Goal: Transaction & Acquisition: Purchase product/service

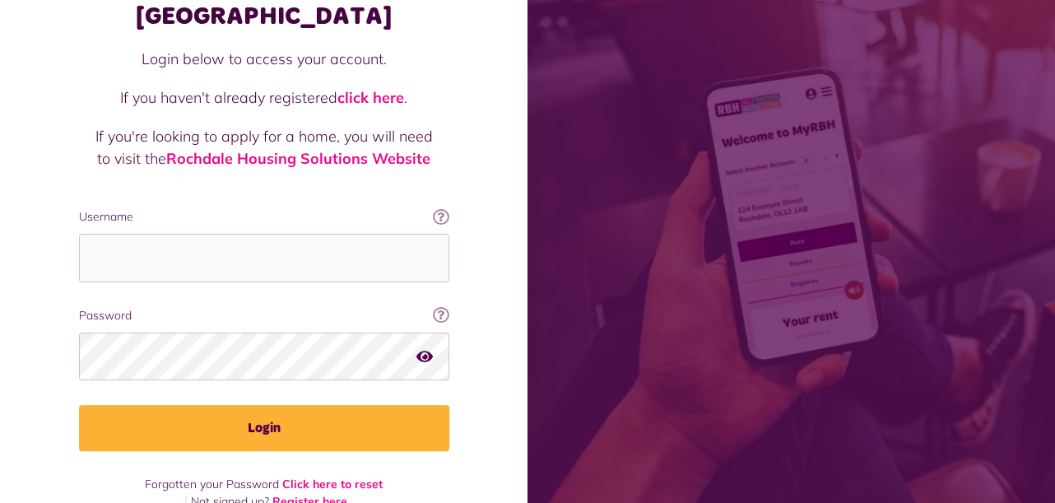
scroll to position [128, 0]
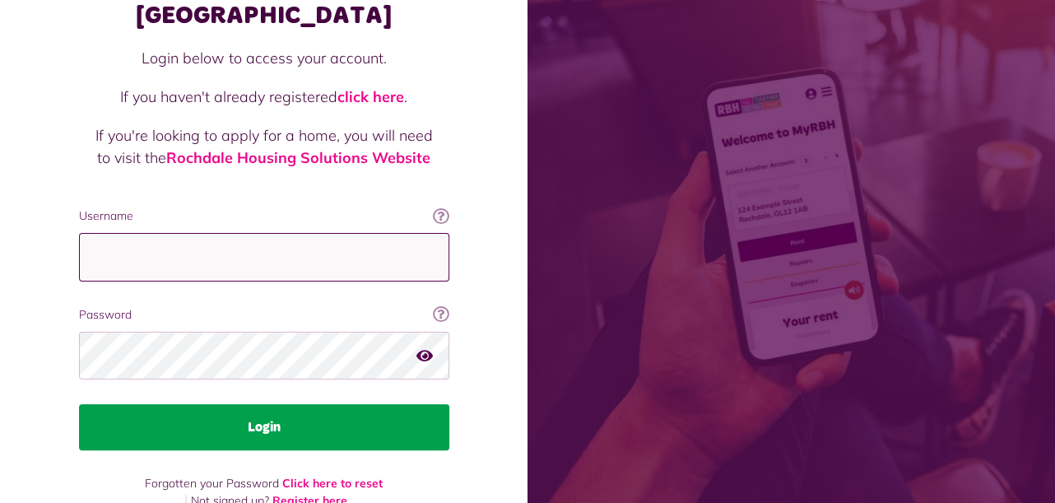
type input "**********"
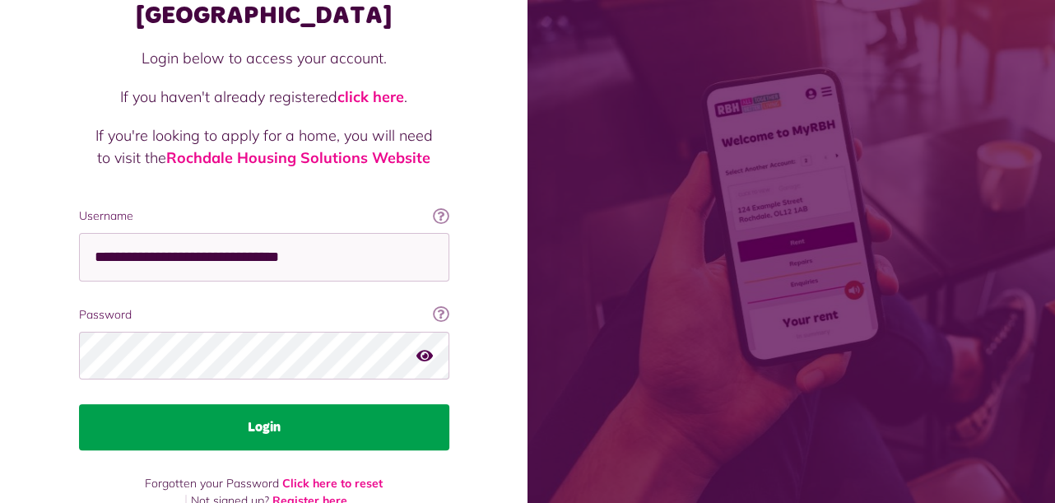
click at [190, 404] on button "Login" at bounding box center [264, 427] width 370 height 46
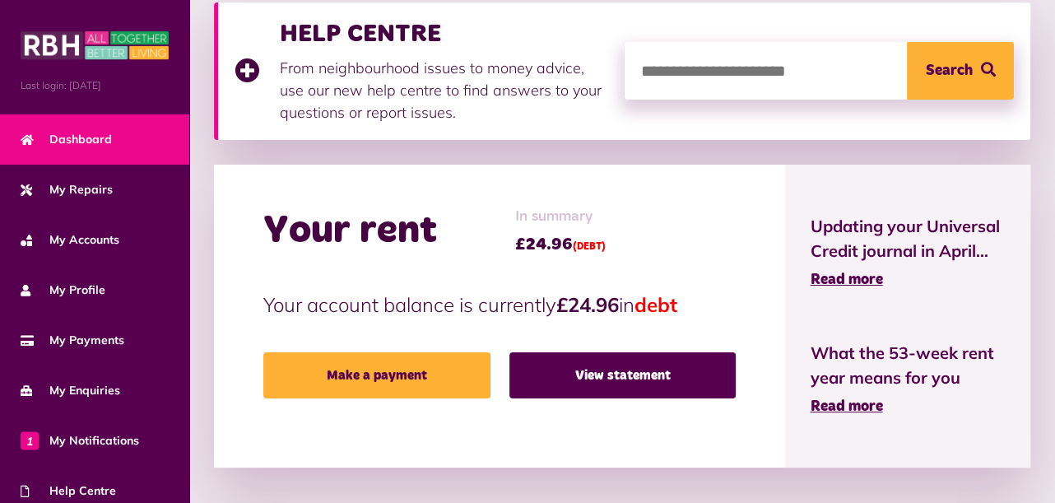
scroll to position [329, 0]
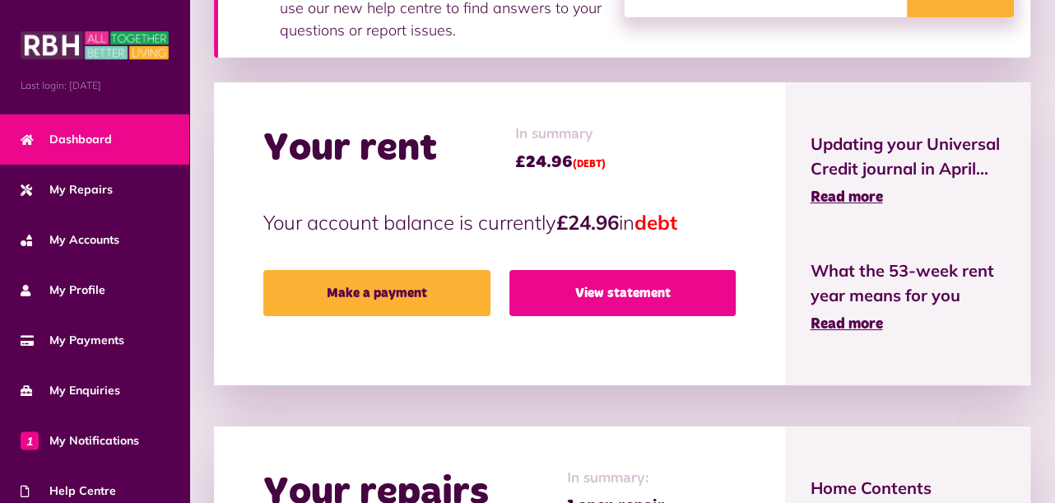
click at [601, 283] on link "View statement" at bounding box center [623, 293] width 227 height 46
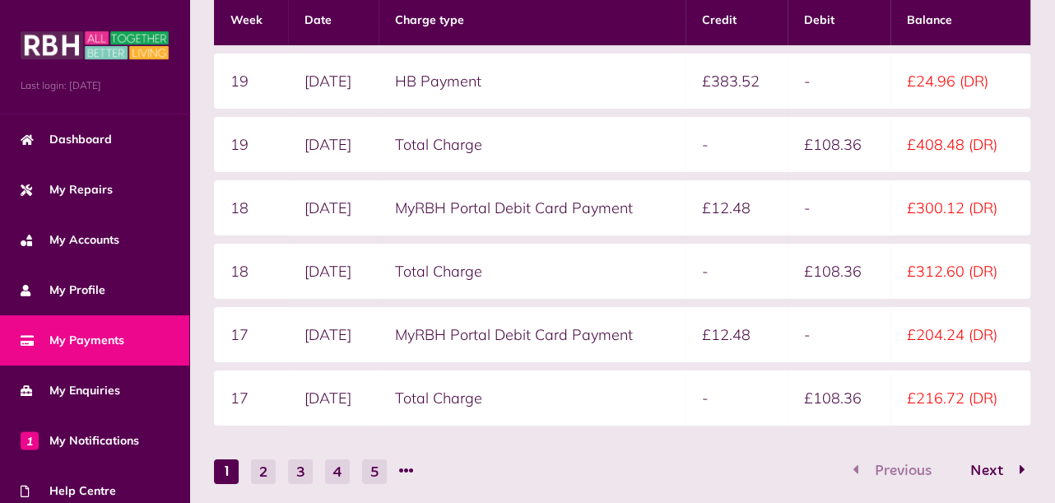
scroll to position [454, 0]
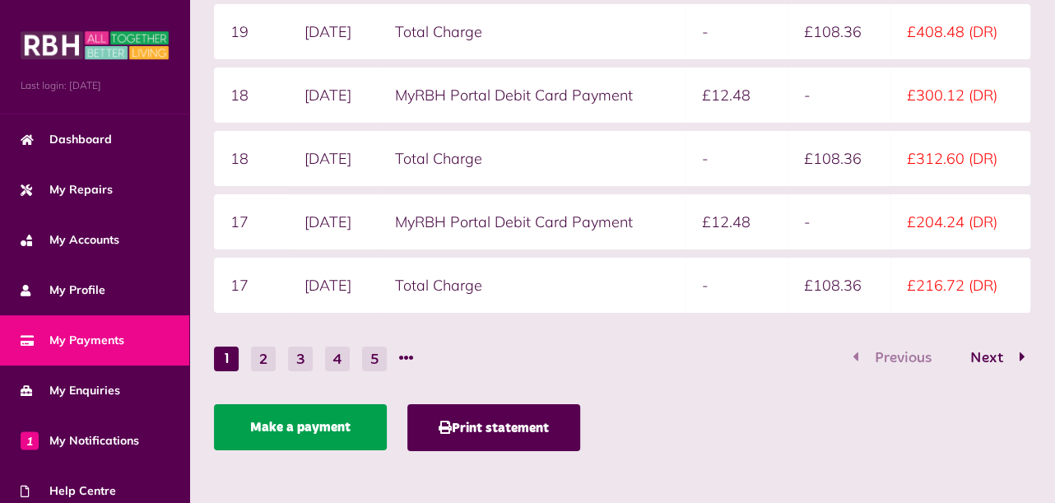
click at [341, 420] on link "Make a payment" at bounding box center [300, 427] width 173 height 46
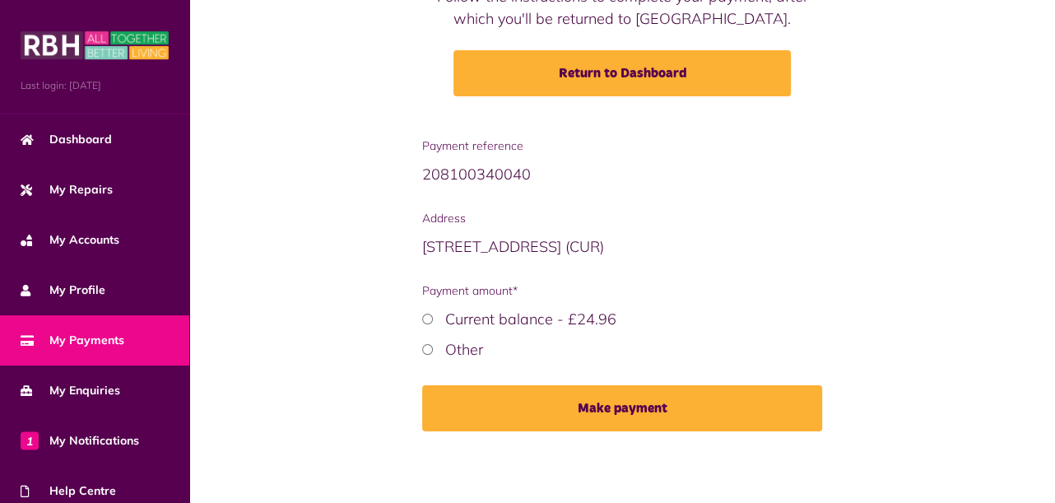
scroll to position [222, 0]
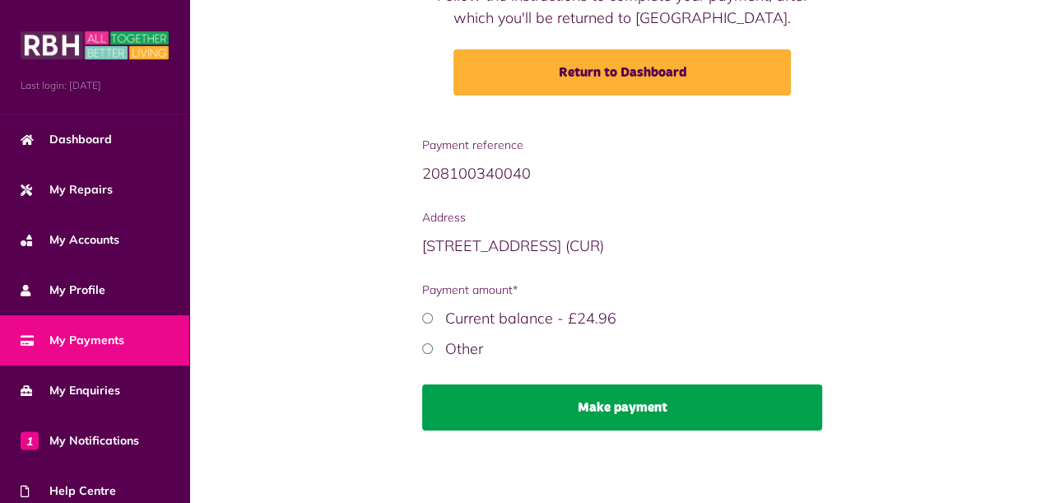
click at [631, 401] on button "Make payment" at bounding box center [622, 407] width 400 height 46
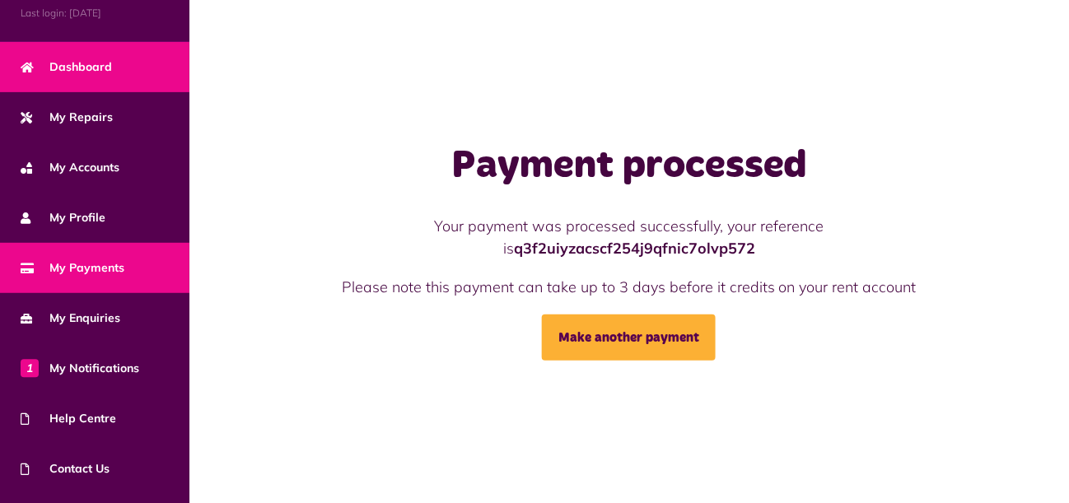
scroll to position [161, 0]
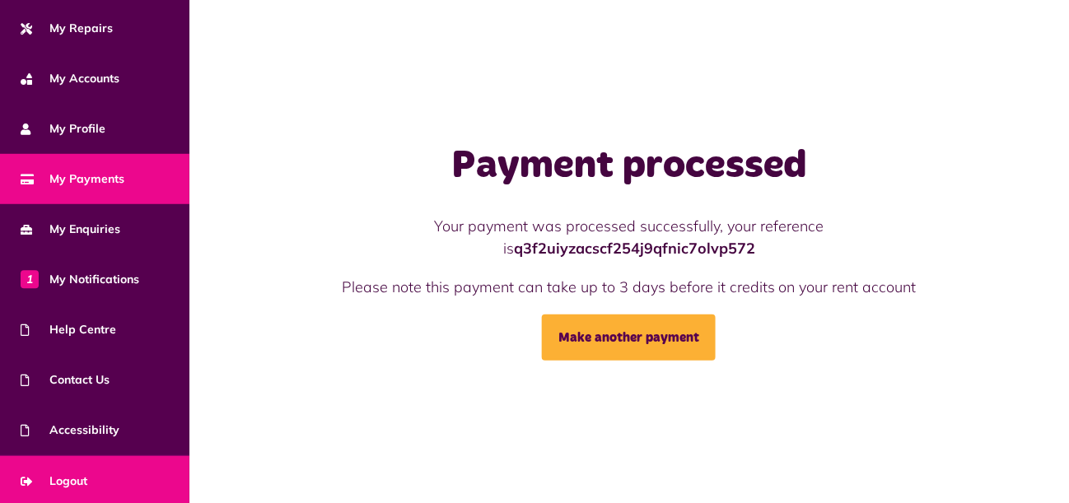
click at [69, 473] on span "Logout" at bounding box center [54, 481] width 67 height 17
